Goal: Information Seeking & Learning: Learn about a topic

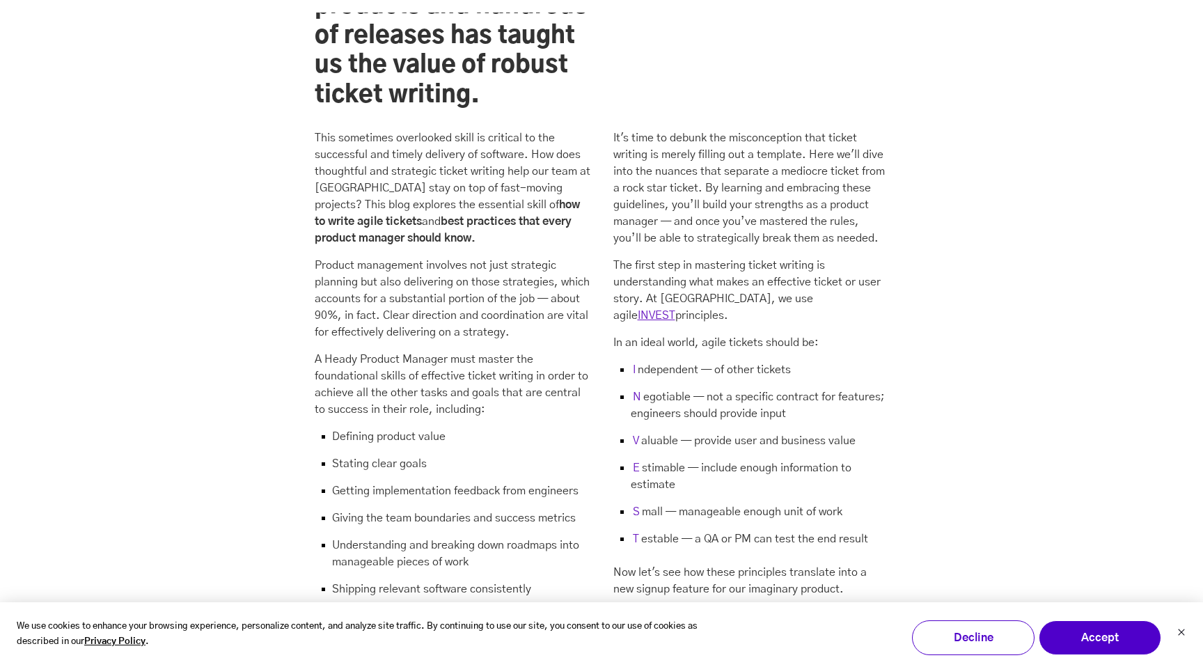
scroll to position [1407, 0]
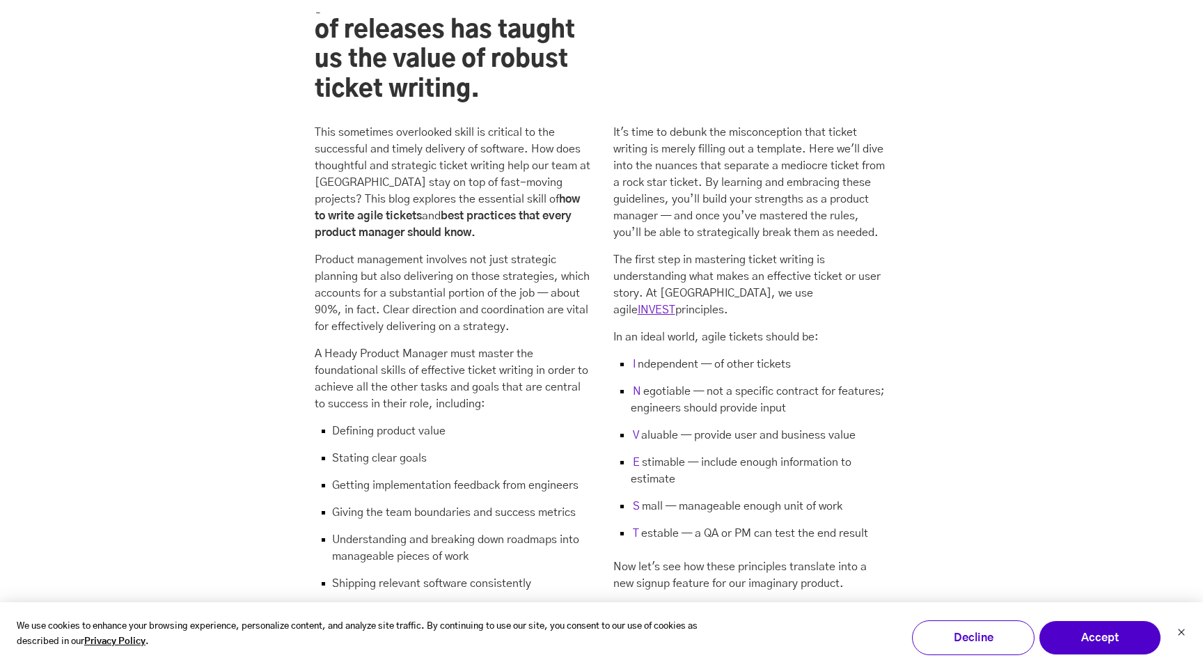
click at [751, 383] on li "N egotiable — not a specific contract for features; engineers should provide in…" at bounding box center [752, 405] width 276 height 44
click at [830, 383] on li "N egotiable — not a specific contract for features; engineers should provide in…" at bounding box center [752, 405] width 276 height 44
click at [730, 383] on li "N egotiable — not a specific contract for features; engineers should provide in…" at bounding box center [752, 405] width 276 height 44
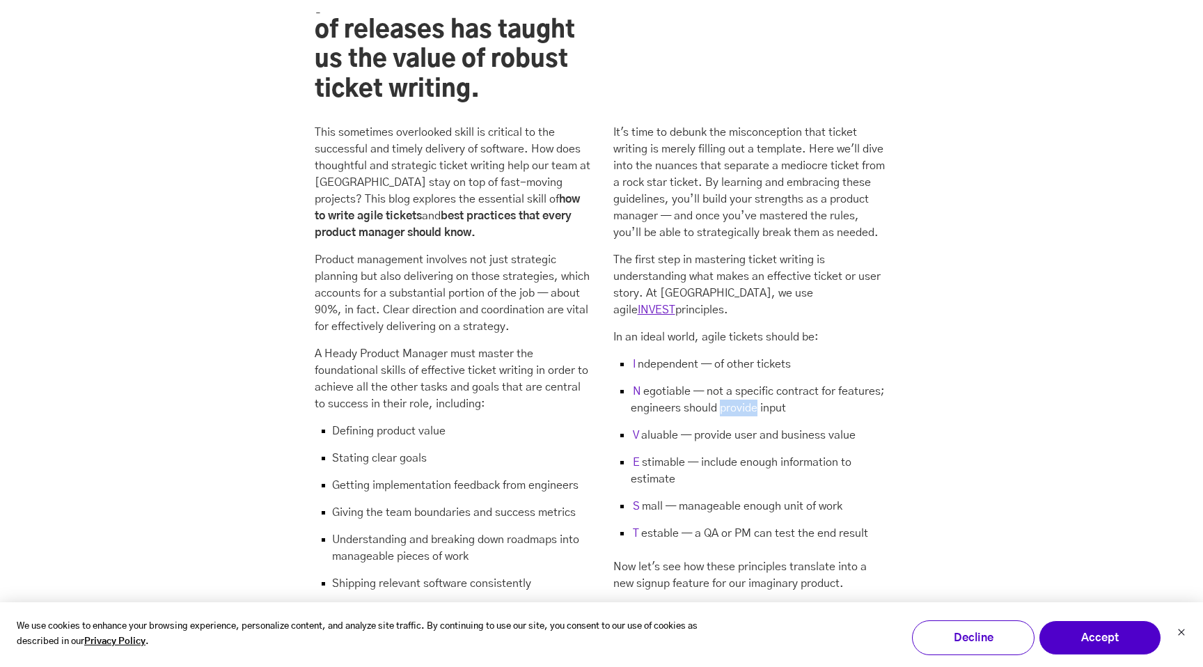
click at [730, 383] on li "N egotiable — not a specific contract for features; engineers should provide in…" at bounding box center [752, 405] width 276 height 44
click at [746, 427] on li "V aluable — provide user and business value" at bounding box center [752, 440] width 276 height 27
click at [735, 427] on li "V aluable — provide user and business value" at bounding box center [752, 440] width 276 height 27
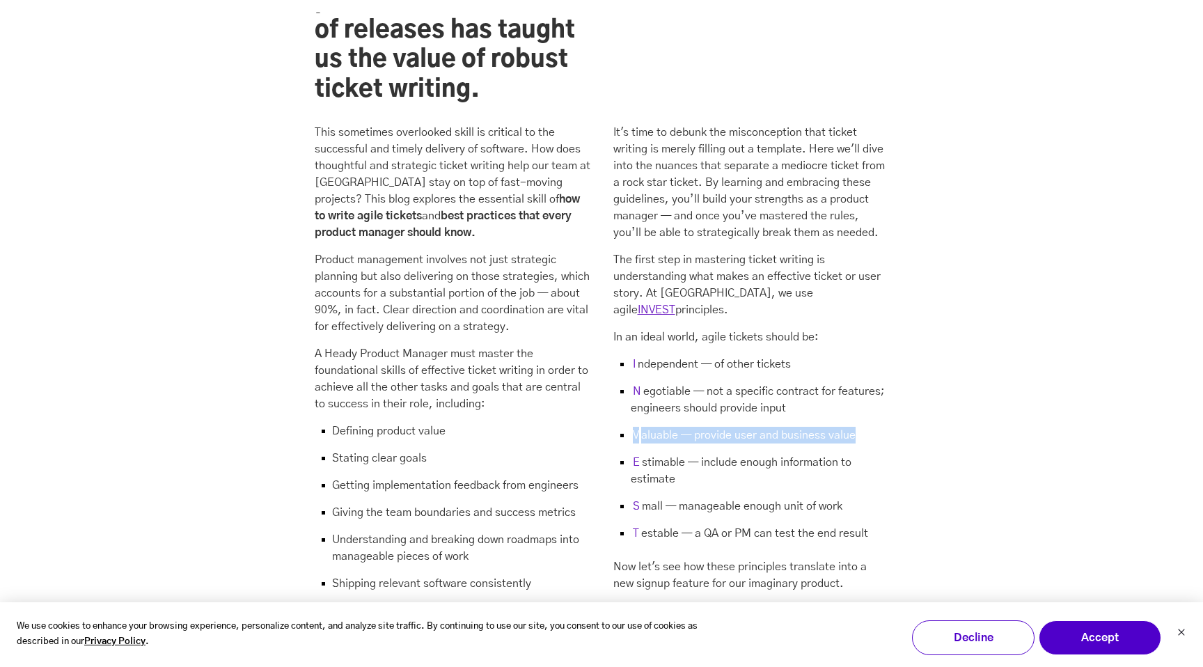
click at [735, 427] on li "V aluable — provide user and business value" at bounding box center [752, 440] width 276 height 27
click at [832, 383] on li "N egotiable — not a specific contract for features; engineers should provide in…" at bounding box center [752, 405] width 276 height 44
click at [753, 329] on p "In an ideal world, agile tickets should be:" at bounding box center [752, 337] width 276 height 17
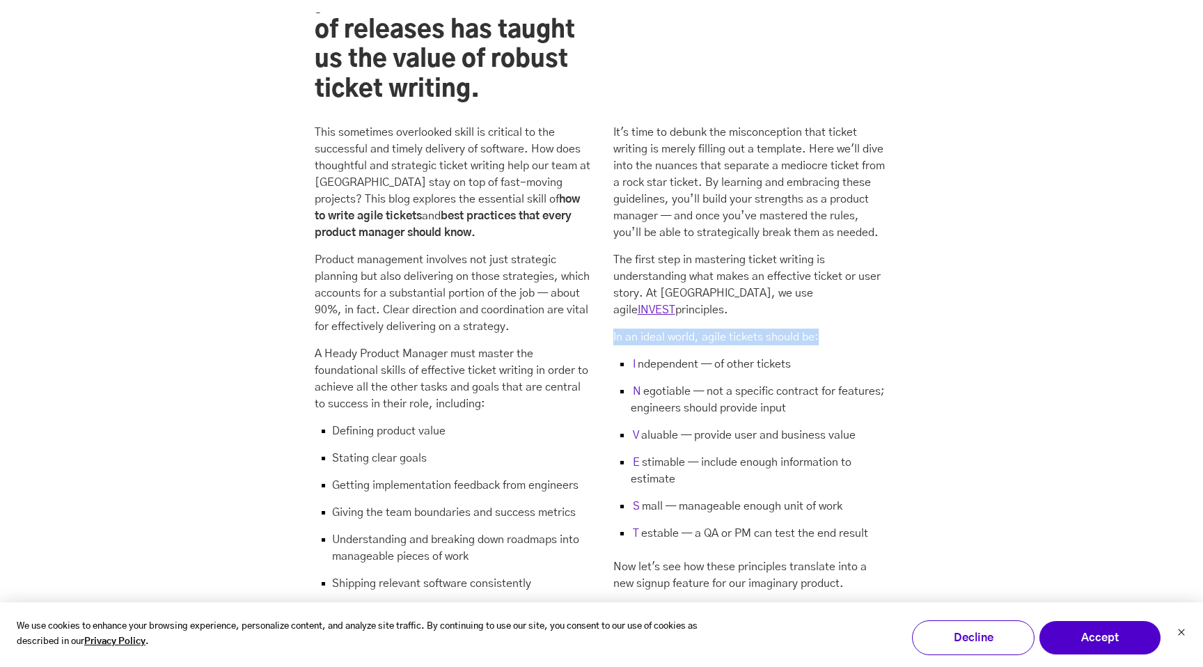
click at [753, 329] on p "In an ideal world, agile tickets should be:" at bounding box center [752, 337] width 276 height 17
click at [812, 427] on li "V aluable — provide user and business value" at bounding box center [752, 440] width 276 height 27
click at [760, 454] on li "E stimable — include enough information to estimate" at bounding box center [752, 476] width 276 height 44
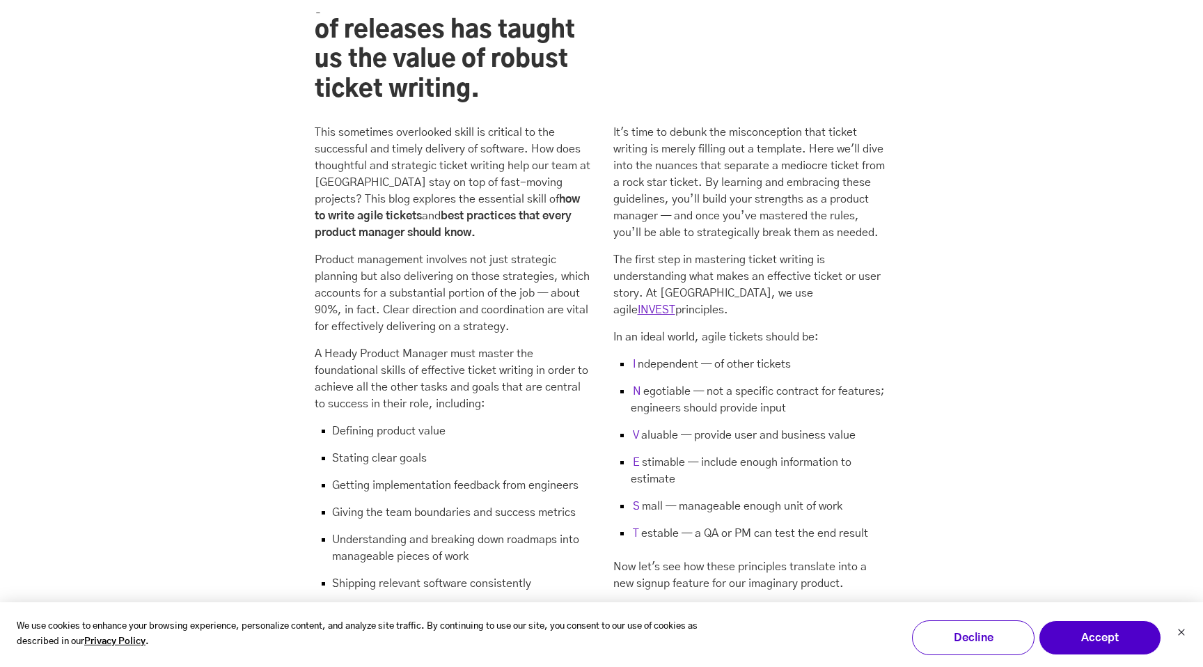
click at [779, 454] on li "E stimable — include enough information to estimate" at bounding box center [752, 476] width 276 height 44
click at [760, 498] on li "S mall — manageable enough unit of work" at bounding box center [752, 511] width 276 height 27
click at [829, 498] on li "S mall — manageable enough unit of work" at bounding box center [752, 511] width 276 height 27
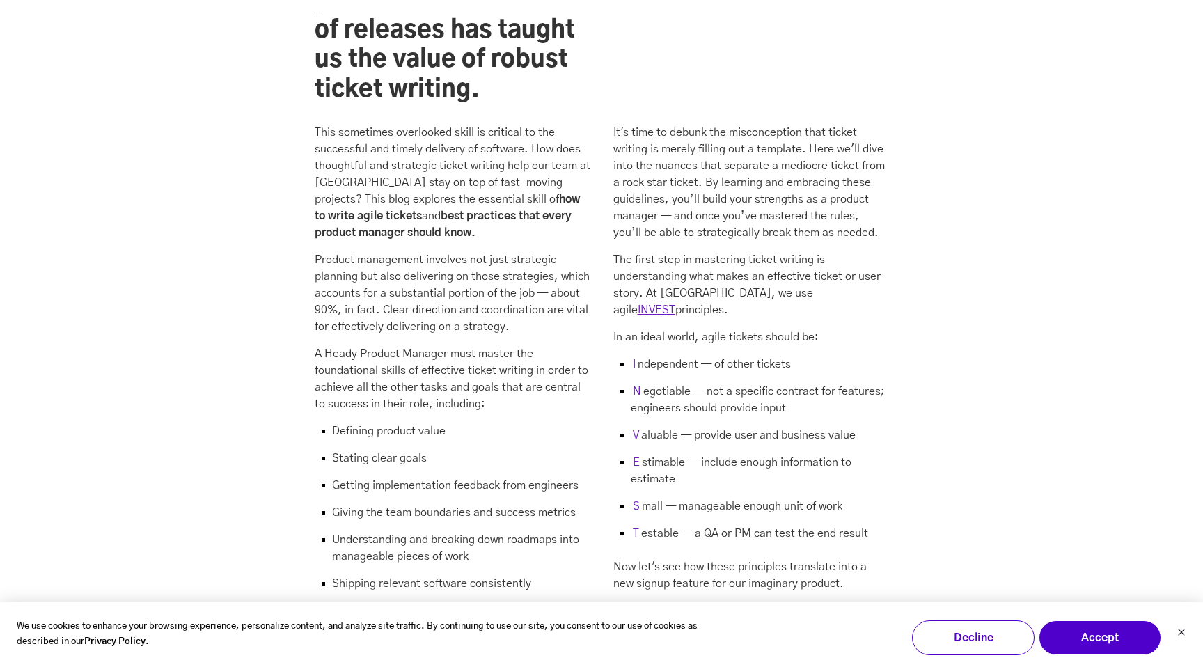
click at [741, 498] on li "S mall — manageable enough unit of work" at bounding box center [752, 511] width 276 height 27
click at [747, 525] on li "T estable — a QA or PM can test the end result" at bounding box center [752, 533] width 276 height 17
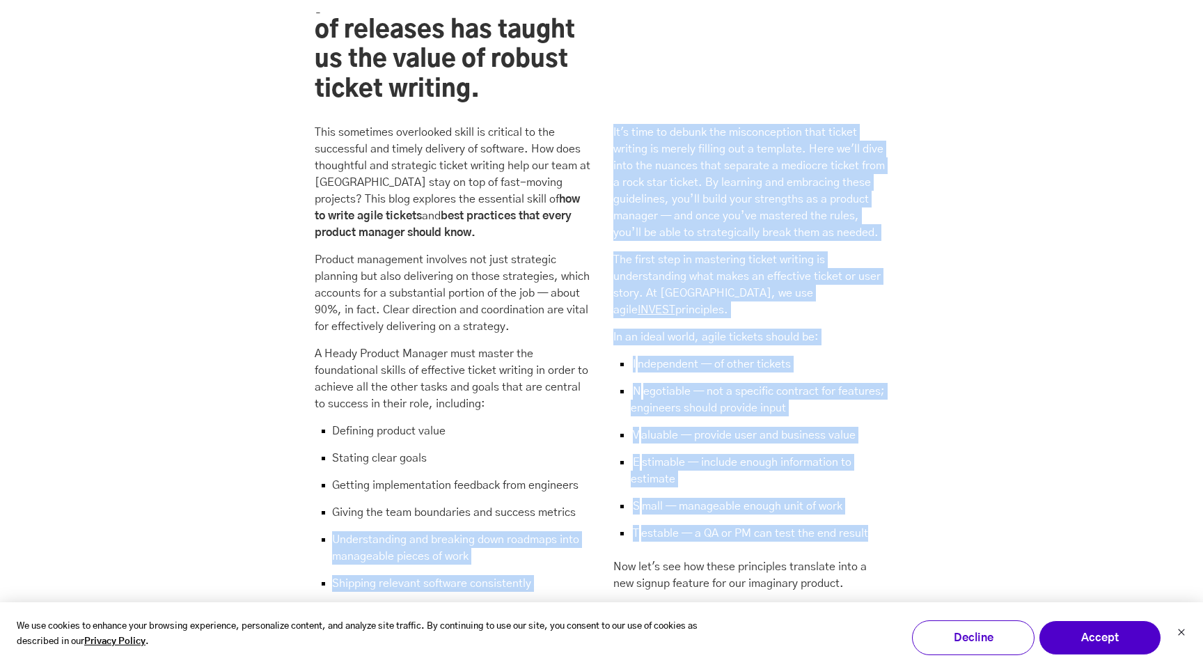
drag, startPoint x: 885, startPoint y: 458, endPoint x: 593, endPoint y: 459, distance: 292.5
click at [593, 459] on div "This sometimes overlooked skill is critical to the successful and timely delive…" at bounding box center [602, 358] width 575 height 488
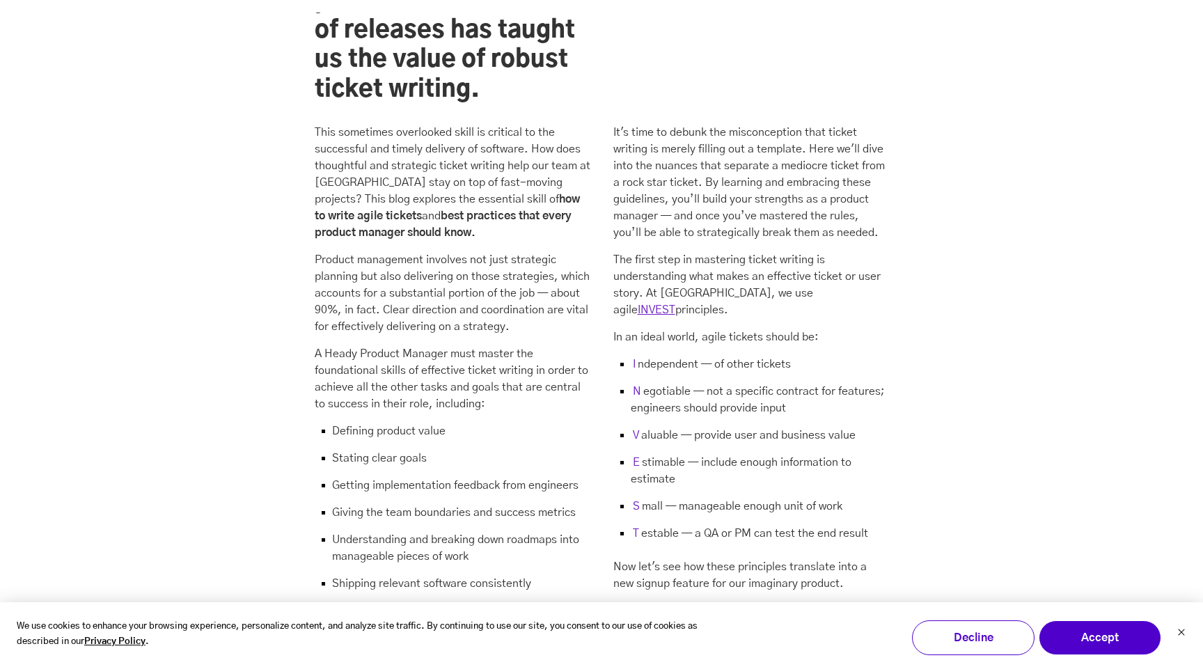
click at [843, 467] on div "It's time to debunk the misconception that ticket writing is merely filling out…" at bounding box center [752, 358] width 276 height 468
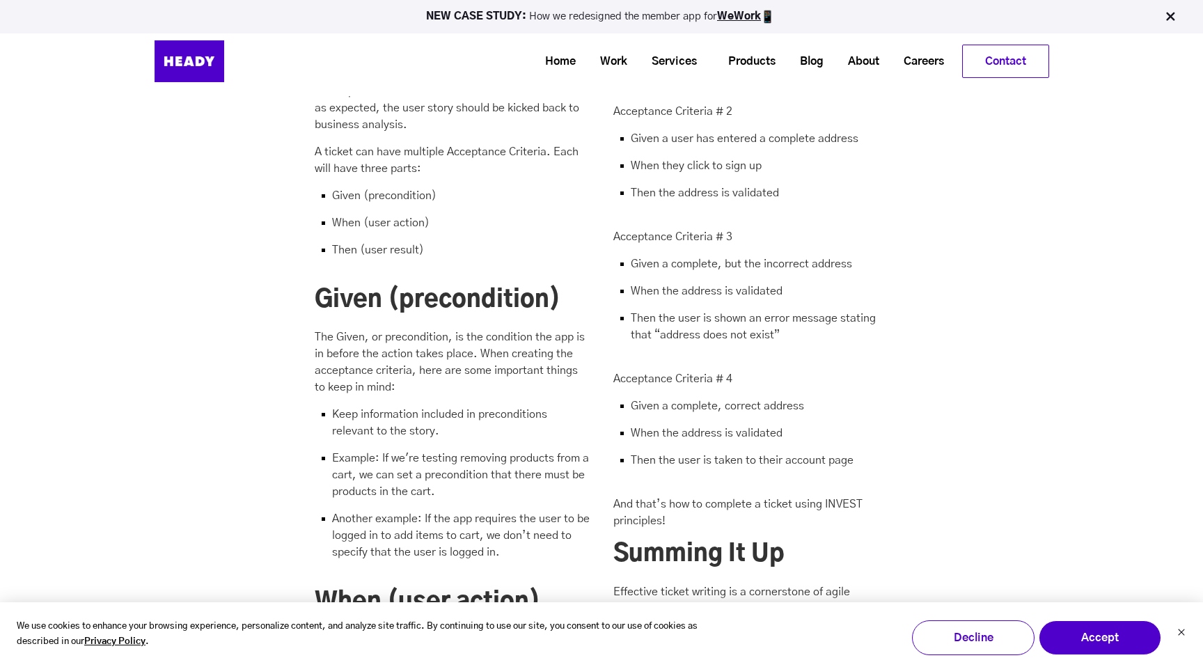
scroll to position [5195, 0]
